Goal: Task Accomplishment & Management: Complete application form

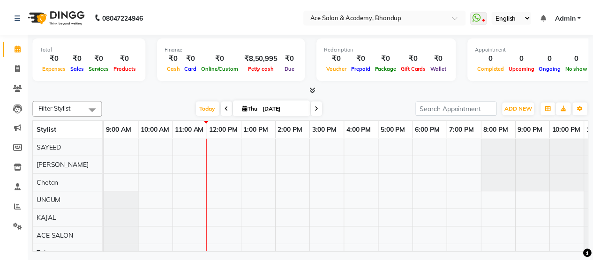
scroll to position [0, 30]
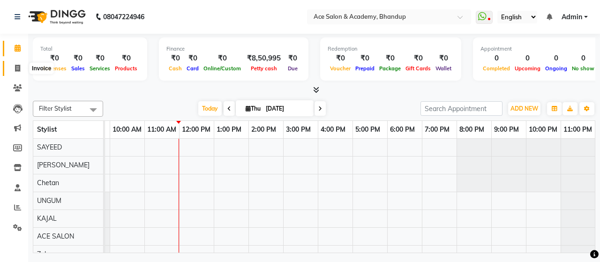
click at [16, 68] on icon at bounding box center [17, 68] width 5 height 7
select select "5800"
select select "service"
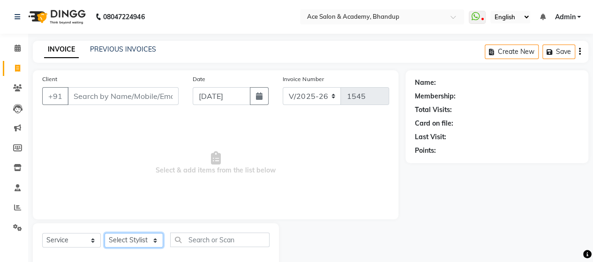
click at [140, 237] on select "Select Stylist ACE SALON Chetan [PERSON_NAME] UNGUM [PERSON_NAME]" at bounding box center [133, 240] width 59 height 15
select select "89012"
click at [104, 233] on select "Select Stylist ACE SALON Chetan [PERSON_NAME] UNGUM [PERSON_NAME]" at bounding box center [133, 240] width 59 height 15
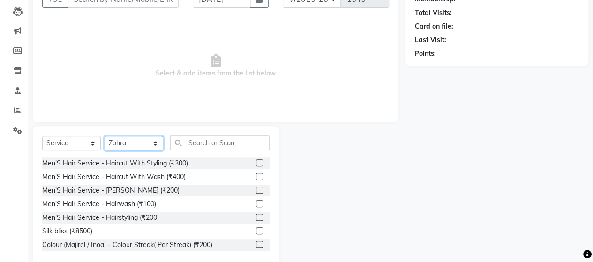
scroll to position [113, 0]
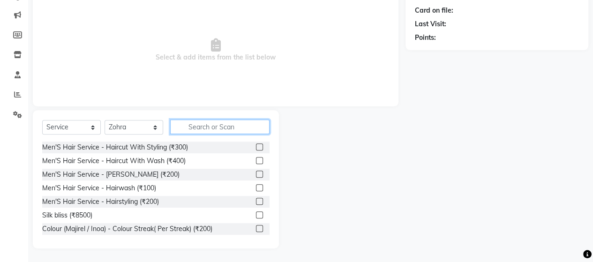
click at [224, 128] on input "text" at bounding box center [219, 126] width 99 height 15
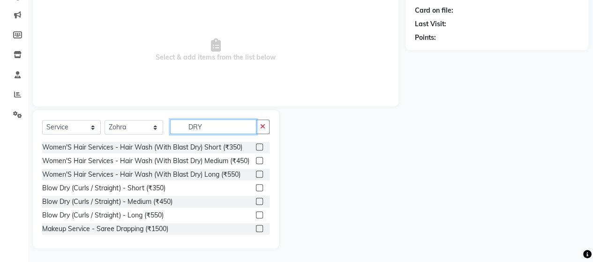
scroll to position [101, 0]
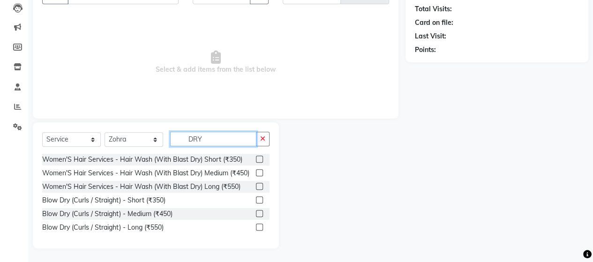
type input "DRY"
click at [259, 214] on label at bounding box center [259, 213] width 7 height 7
click at [259, 214] on input "checkbox" at bounding box center [259, 214] width 6 height 6
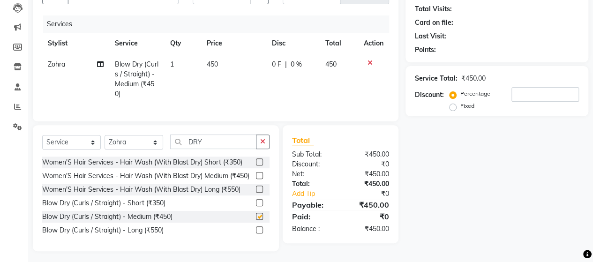
checkbox input "false"
click at [218, 149] on input "DRY" at bounding box center [213, 141] width 86 height 15
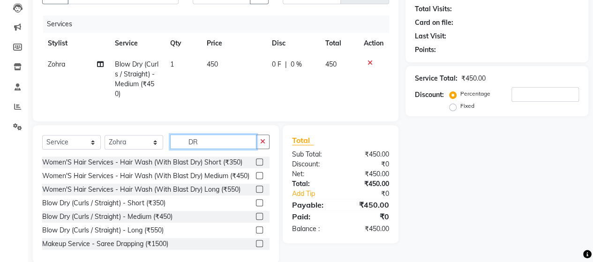
type input "D"
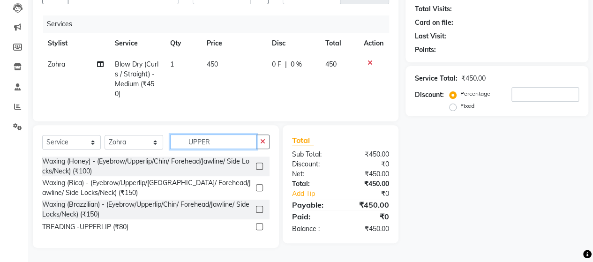
type input "UPPER"
click at [260, 170] on label at bounding box center [259, 166] width 7 height 7
click at [260, 170] on input "checkbox" at bounding box center [259, 167] width 6 height 6
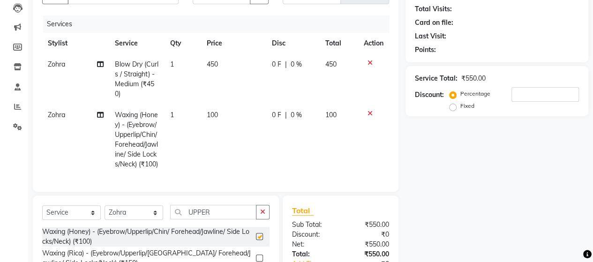
checkbox input "false"
click at [148, 220] on select "Select Stylist ACE SALON Chetan [PERSON_NAME] UNGUM [PERSON_NAME]" at bounding box center [133, 212] width 59 height 15
select select "40243"
click at [104, 220] on select "Select Stylist ACE SALON Chetan [PERSON_NAME] UNGUM [PERSON_NAME]" at bounding box center [133, 212] width 59 height 15
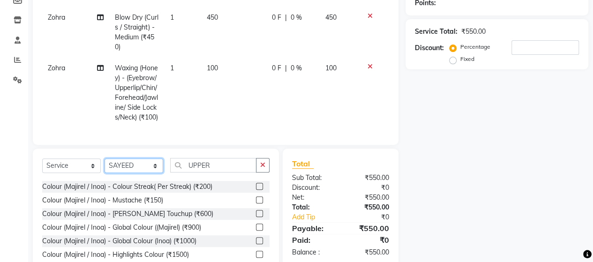
scroll to position [94, 0]
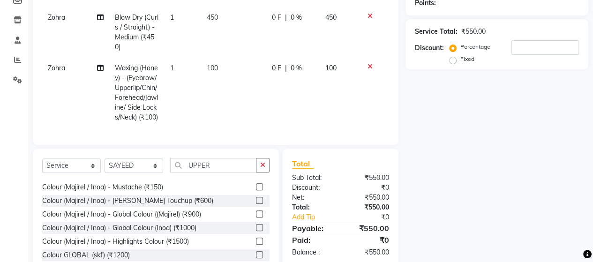
click at [256, 204] on label at bounding box center [259, 200] width 7 height 7
click at [256, 204] on input "checkbox" at bounding box center [259, 201] width 6 height 6
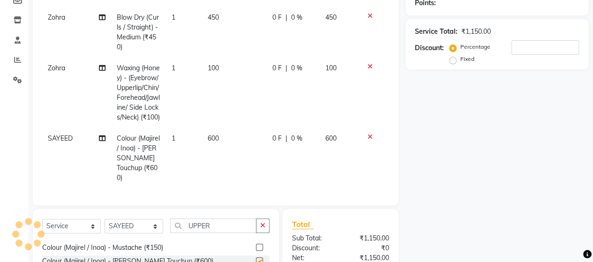
checkbox input "false"
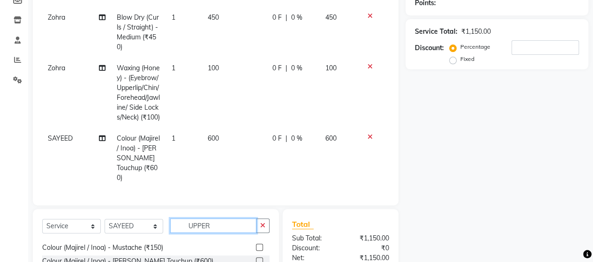
click at [223, 230] on input "UPPER" at bounding box center [213, 225] width 86 height 15
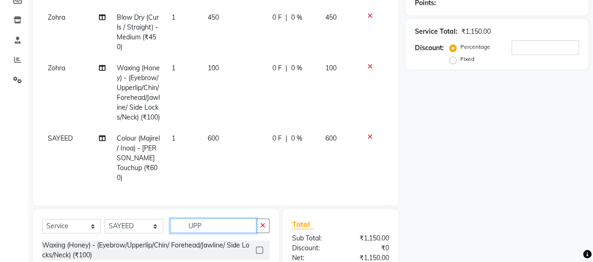
scroll to position [0, 0]
type input "U"
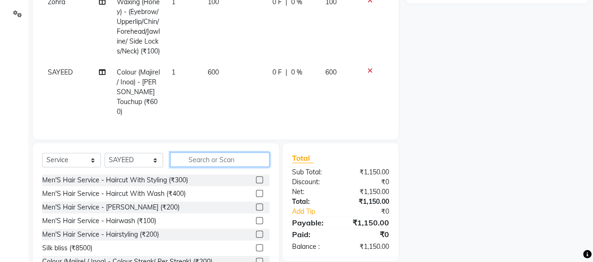
scroll to position [194, 0]
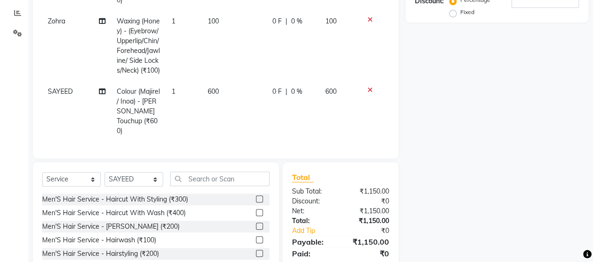
click at [256, 230] on label at bounding box center [259, 226] width 7 height 7
click at [256, 230] on input "checkbox" at bounding box center [259, 226] width 6 height 6
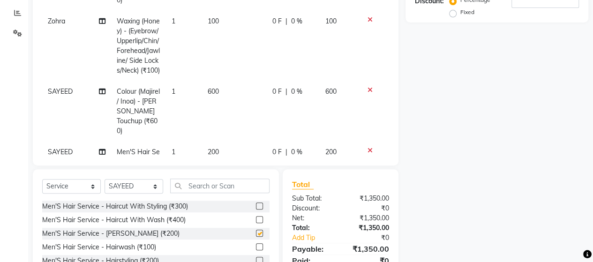
checkbox input "false"
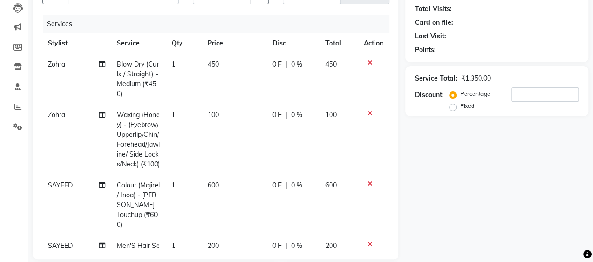
scroll to position [7, 0]
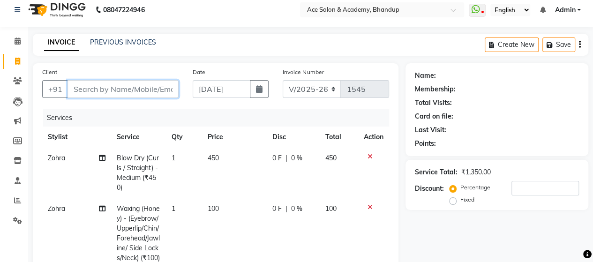
click at [156, 89] on input "Client" at bounding box center [122, 89] width 111 height 18
type input "7"
type input "0"
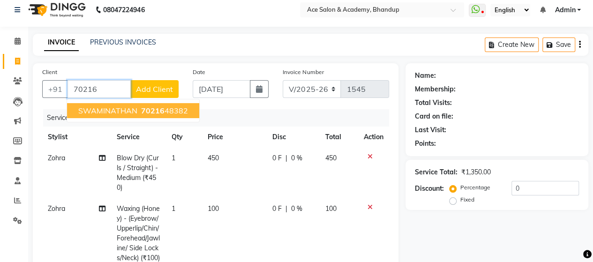
click at [122, 108] on span "SWAMINATHAN" at bounding box center [107, 110] width 59 height 9
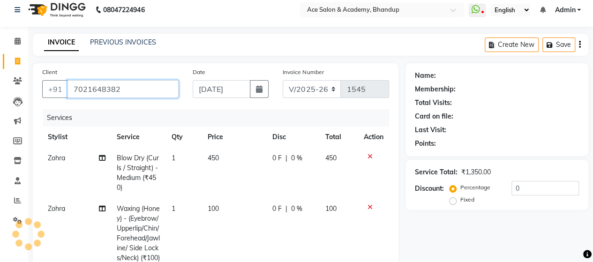
type input "7021648382"
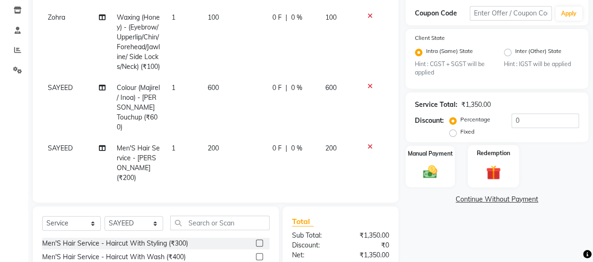
scroll to position [194, 0]
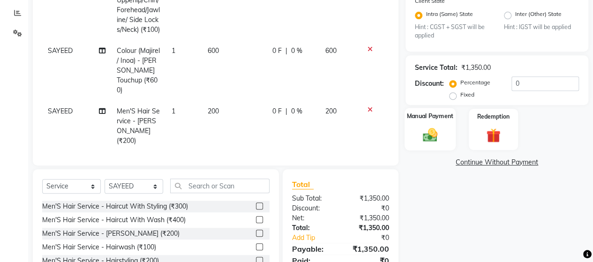
click at [426, 130] on img at bounding box center [430, 134] width 24 height 17
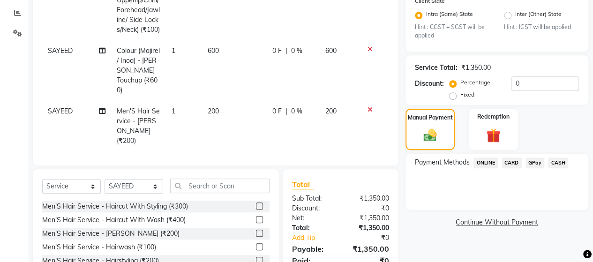
click at [490, 160] on span "ONLINE" at bounding box center [485, 162] width 24 height 11
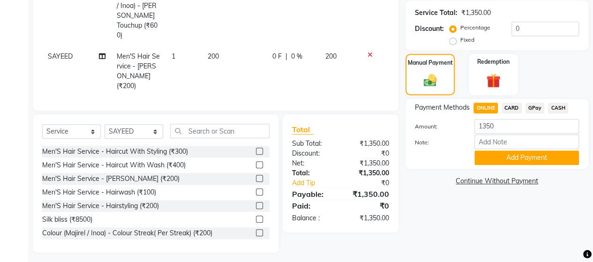
scroll to position [253, 0]
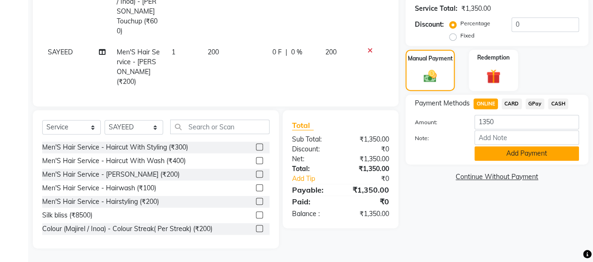
click at [503, 151] on button "Add Payment" at bounding box center [526, 153] width 104 height 15
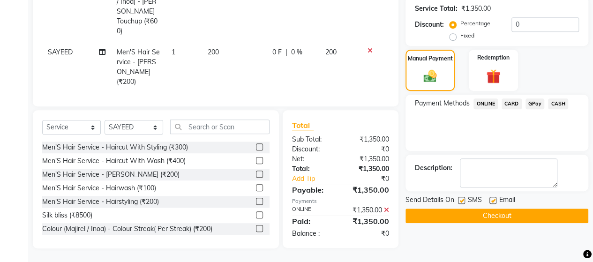
click at [509, 213] on button "Checkout" at bounding box center [496, 215] width 183 height 15
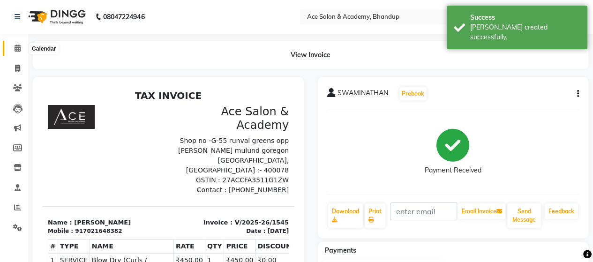
click at [17, 45] on icon at bounding box center [18, 48] width 6 height 7
